Goal: Transaction & Acquisition: Purchase product/service

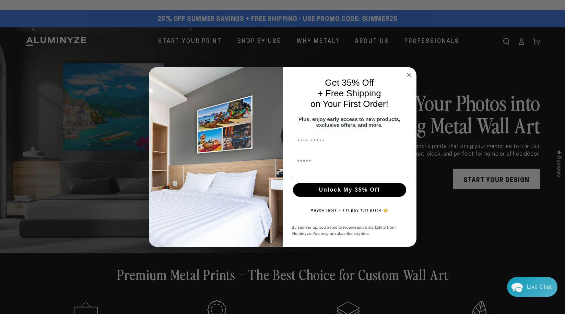
click at [409, 73] on icon "Close dialog" at bounding box center [408, 74] width 3 height 3
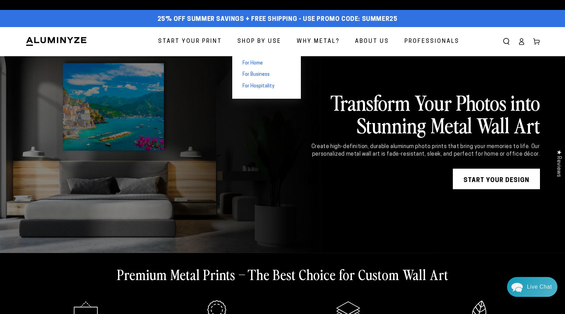
click at [267, 74] on span "For Business" at bounding box center [256, 74] width 27 height 7
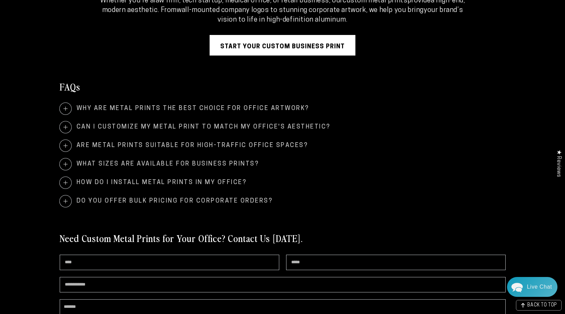
scroll to position [1314, 0]
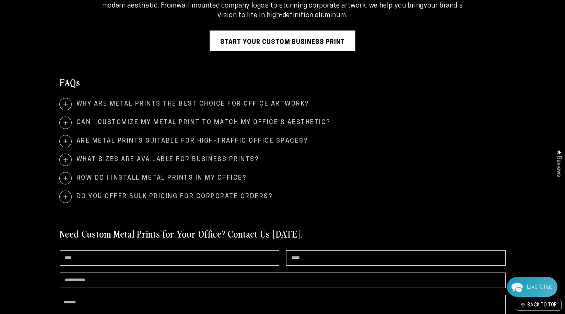
click at [136, 160] on span "What sizes are available for business prints?" at bounding box center [283, 160] width 446 height 12
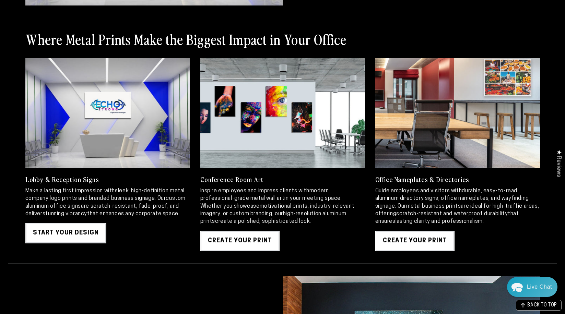
scroll to position [759, 0]
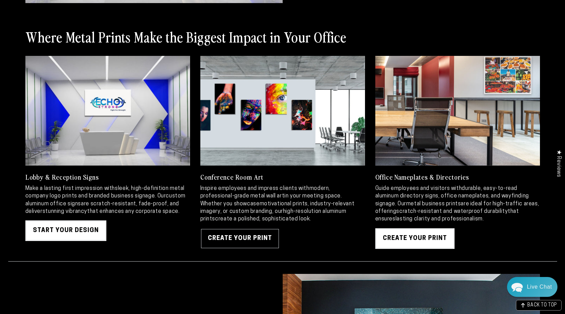
click at [223, 235] on link "Create Your Print" at bounding box center [239, 239] width 79 height 21
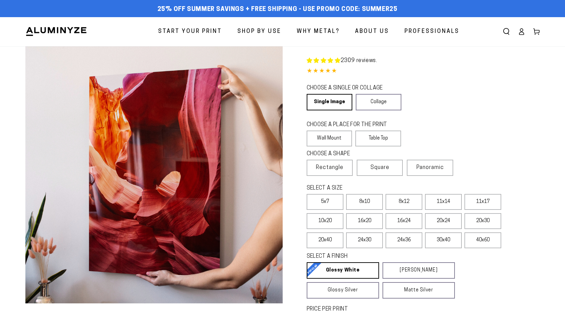
select select "**********"
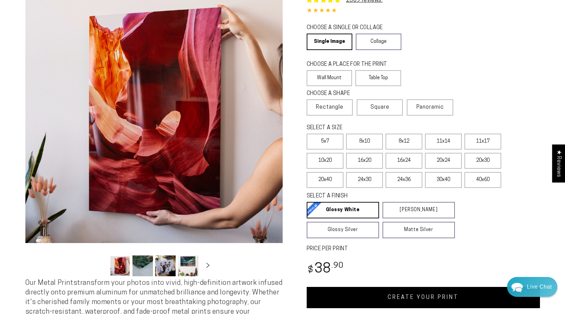
scroll to position [72, 0]
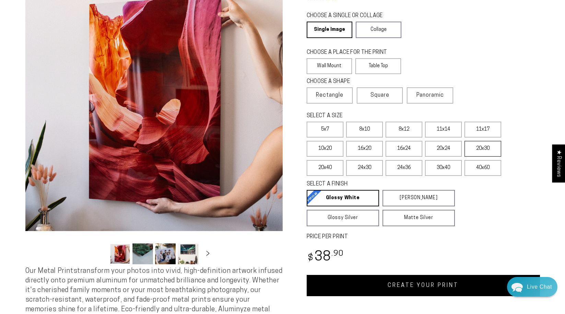
click at [474, 146] on label "20x30" at bounding box center [483, 149] width 37 height 16
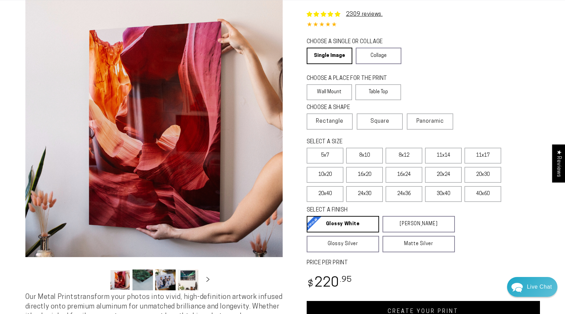
scroll to position [43, 0]
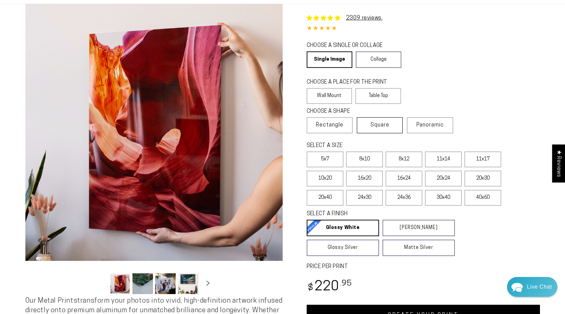
click at [378, 124] on span "Square" at bounding box center [380, 125] width 19 height 8
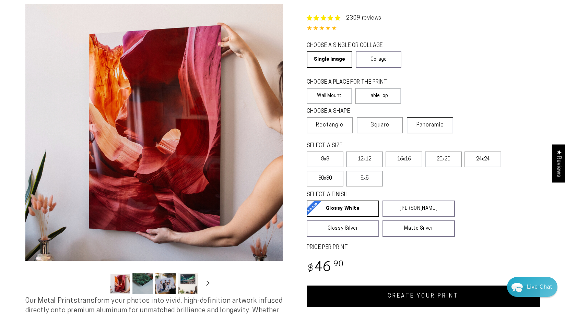
click at [433, 126] on span "Panoramic" at bounding box center [430, 125] width 27 height 5
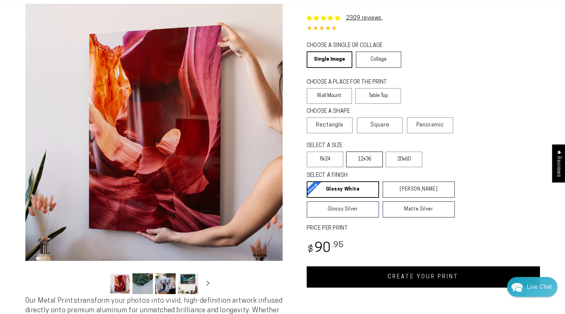
click at [364, 159] on label "12x36" at bounding box center [364, 160] width 37 height 16
click at [399, 158] on label "20x60" at bounding box center [404, 160] width 37 height 16
